Goal: Transaction & Acquisition: Purchase product/service

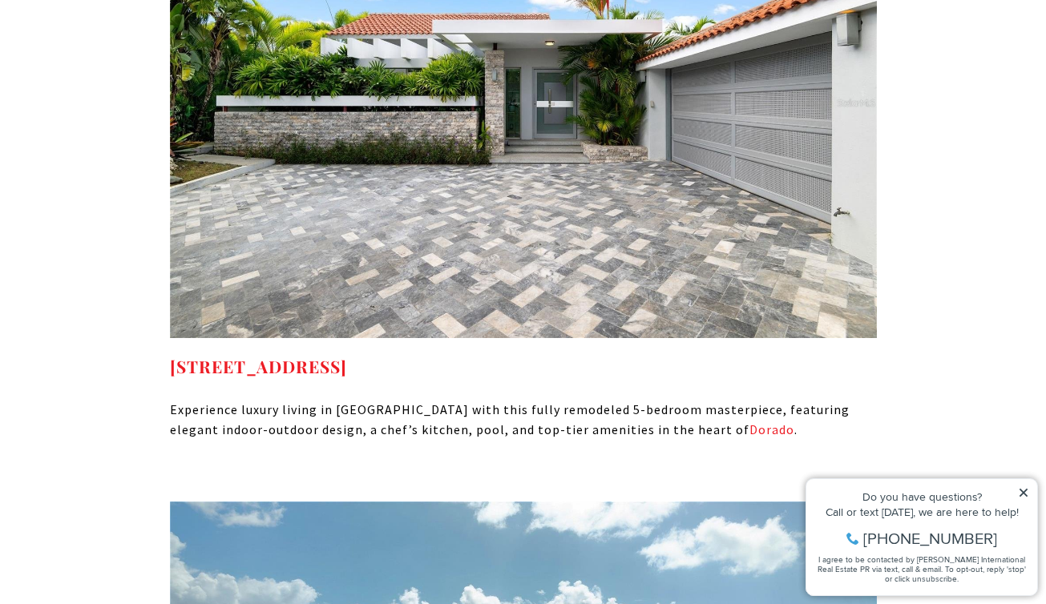
scroll to position [10454, 0]
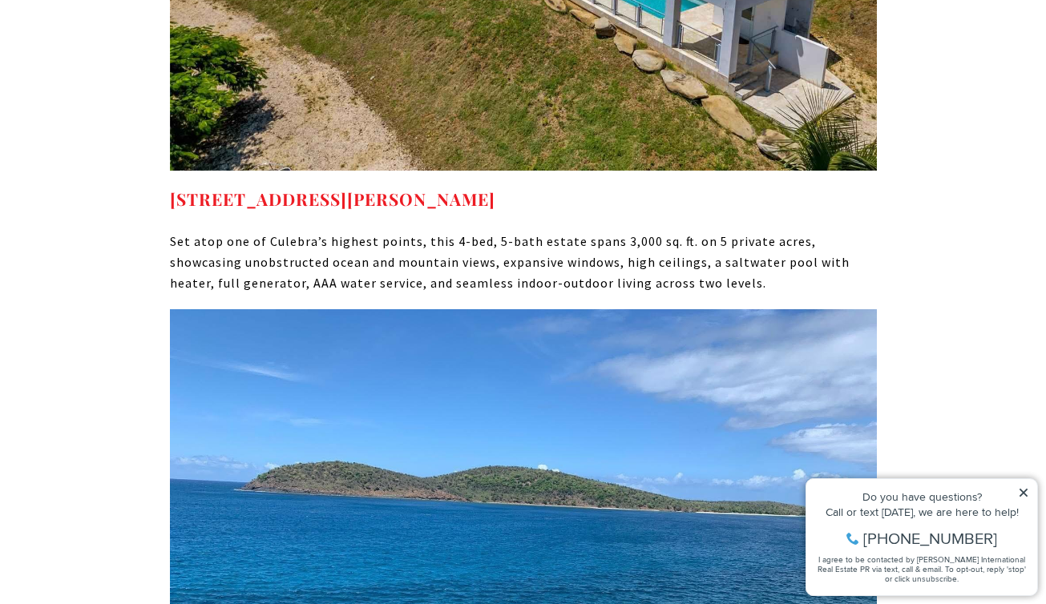
scroll to position [9247, 0]
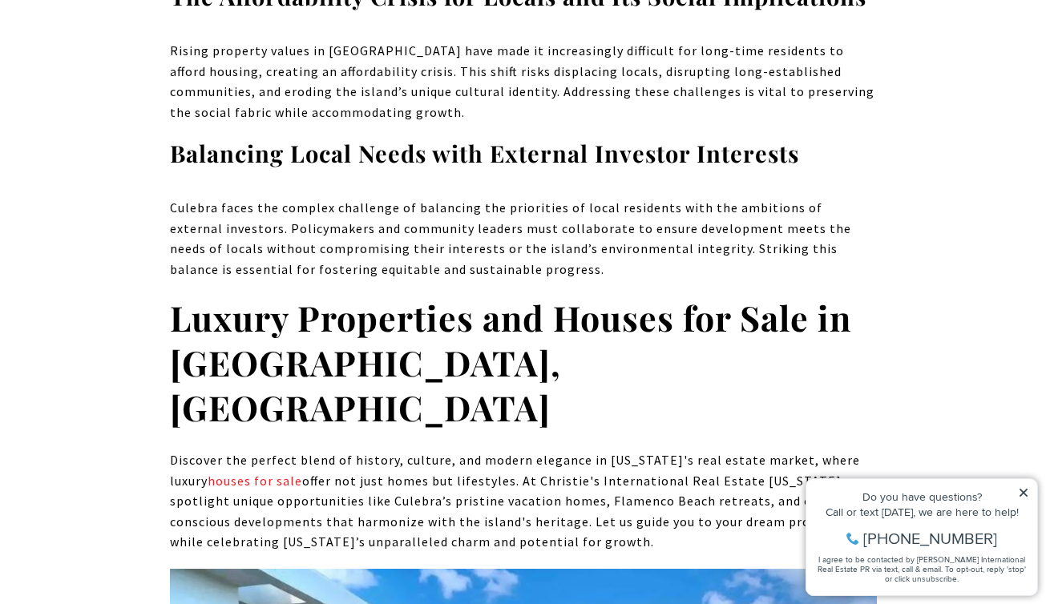
scroll to position [7826, 0]
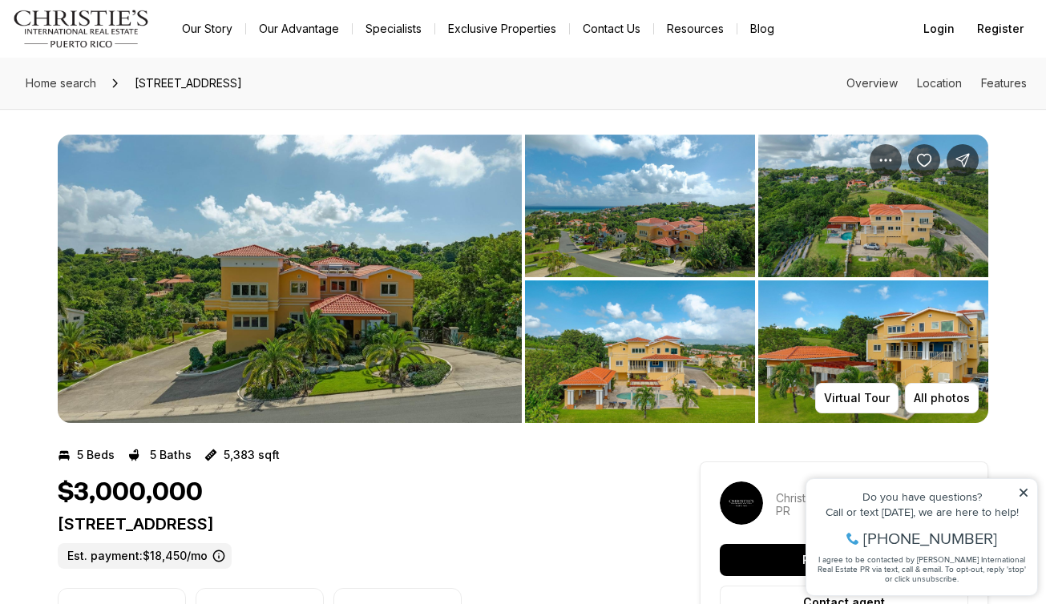
click at [625, 200] on img "View image gallery" at bounding box center [640, 206] width 230 height 143
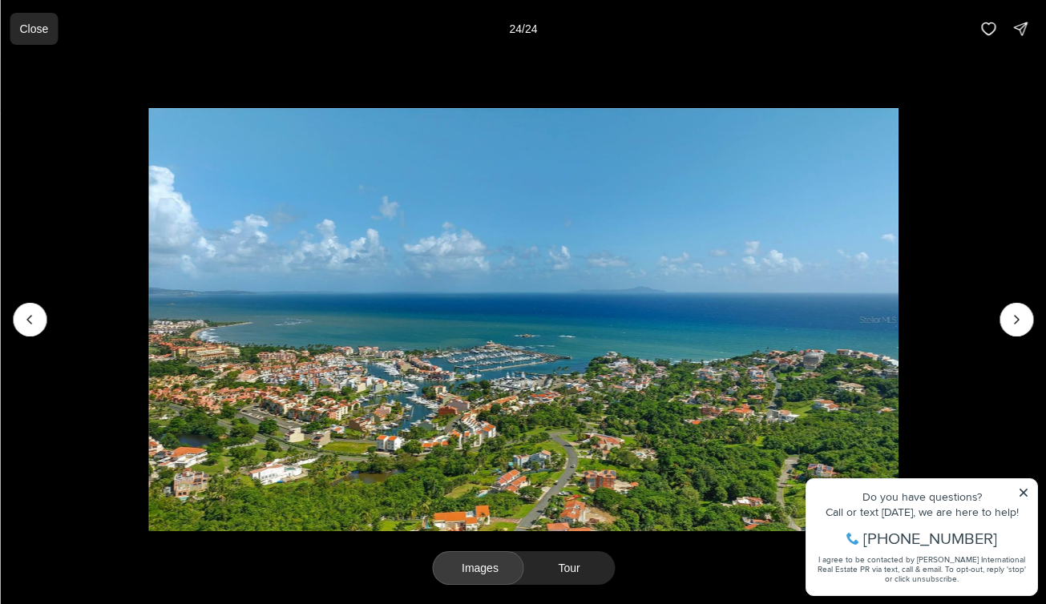
click at [33, 29] on p "Close" at bounding box center [33, 28] width 29 height 13
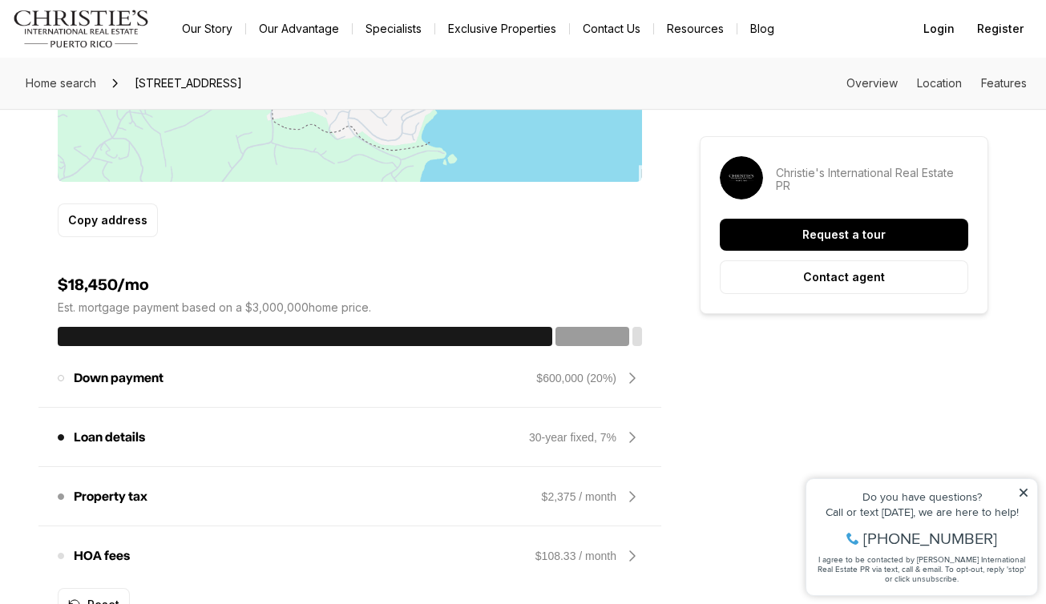
scroll to position [1206, 0]
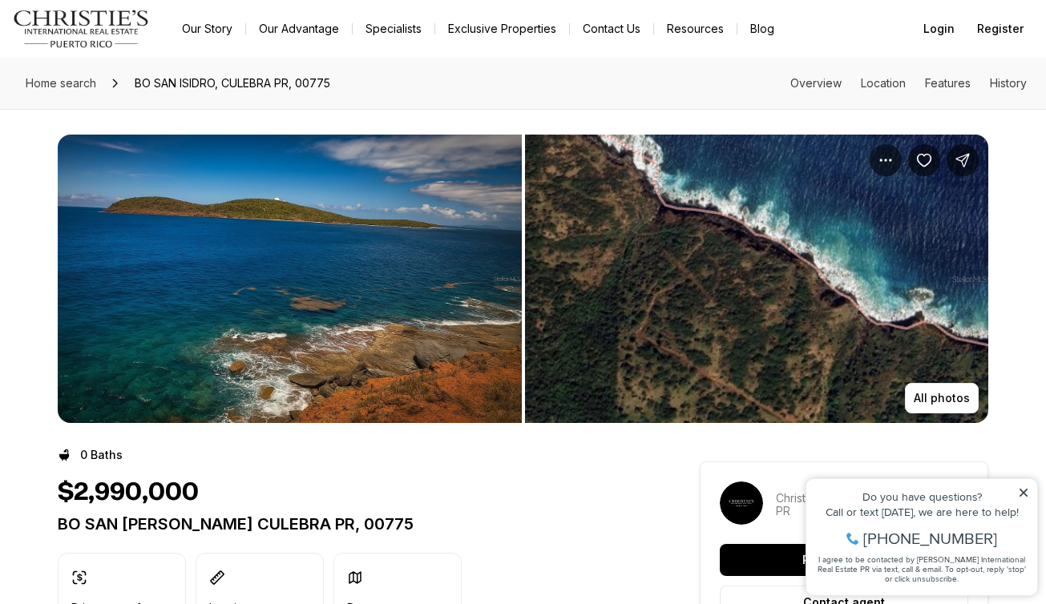
click at [592, 342] on img "View image gallery" at bounding box center [757, 279] width 464 height 288
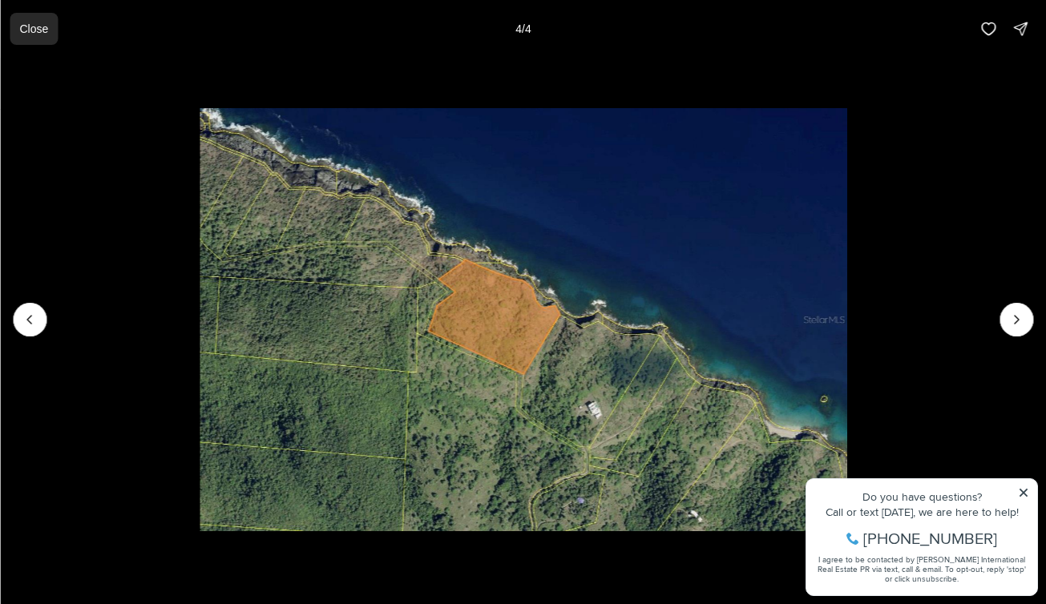
click at [30, 30] on p "Close" at bounding box center [33, 28] width 29 height 13
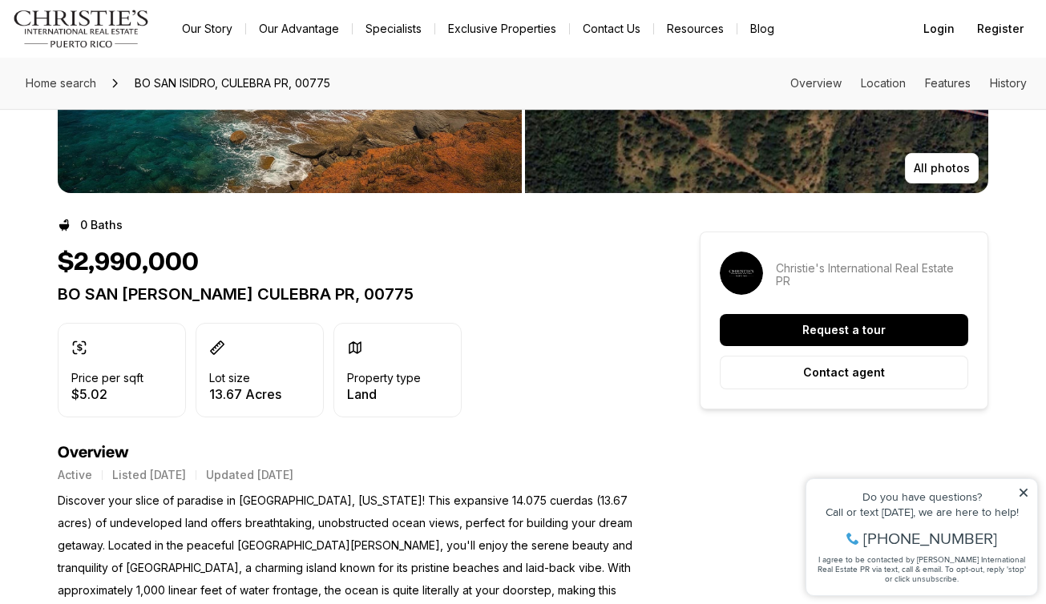
scroll to position [232, 0]
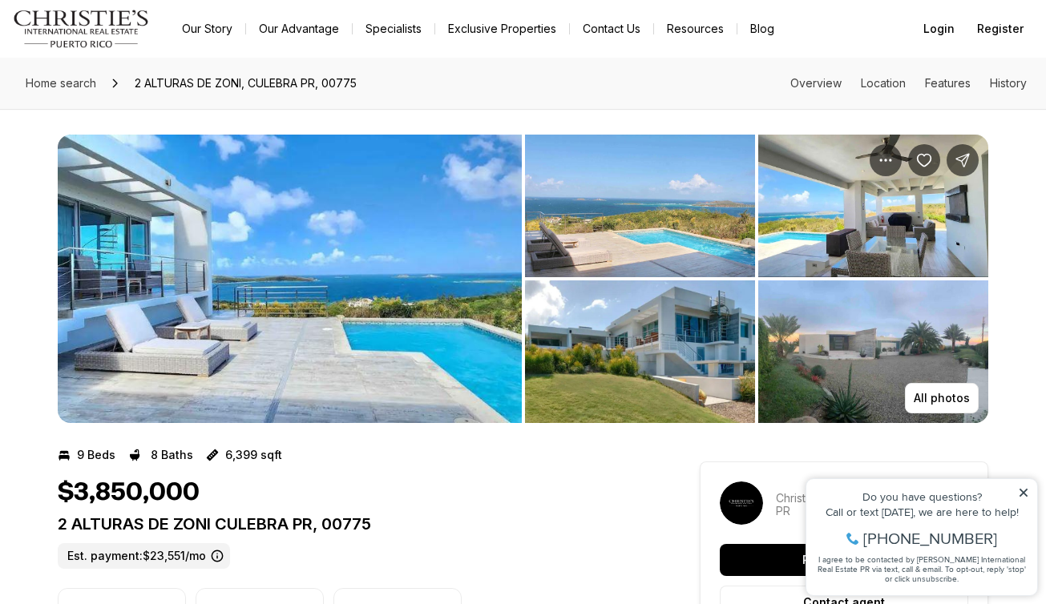
click at [318, 361] on img "View image gallery" at bounding box center [290, 279] width 464 height 288
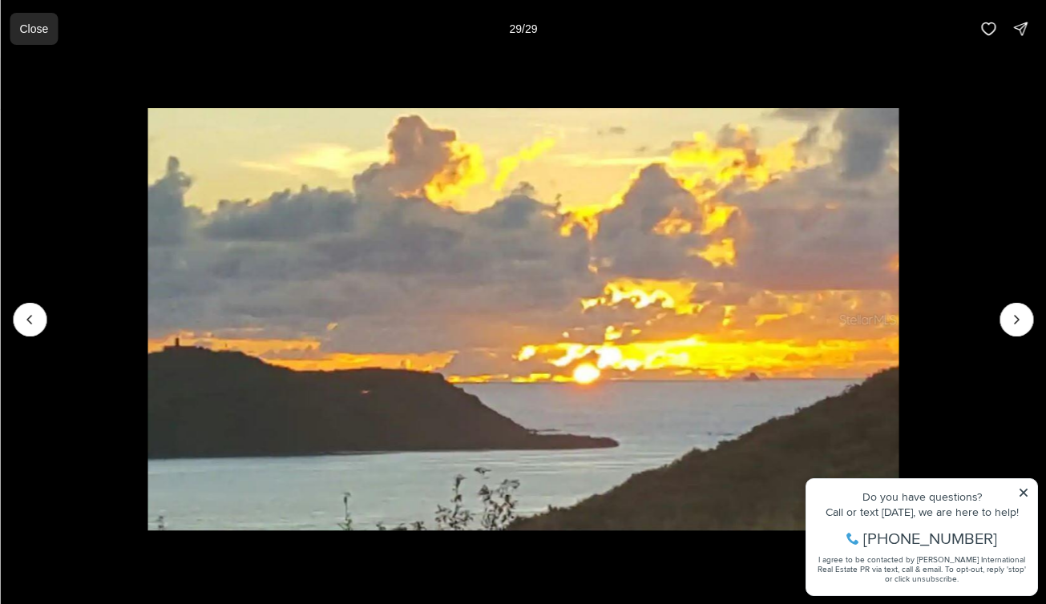
click at [34, 28] on p "Close" at bounding box center [33, 28] width 29 height 13
